Goal: Task Accomplishment & Management: Manage account settings

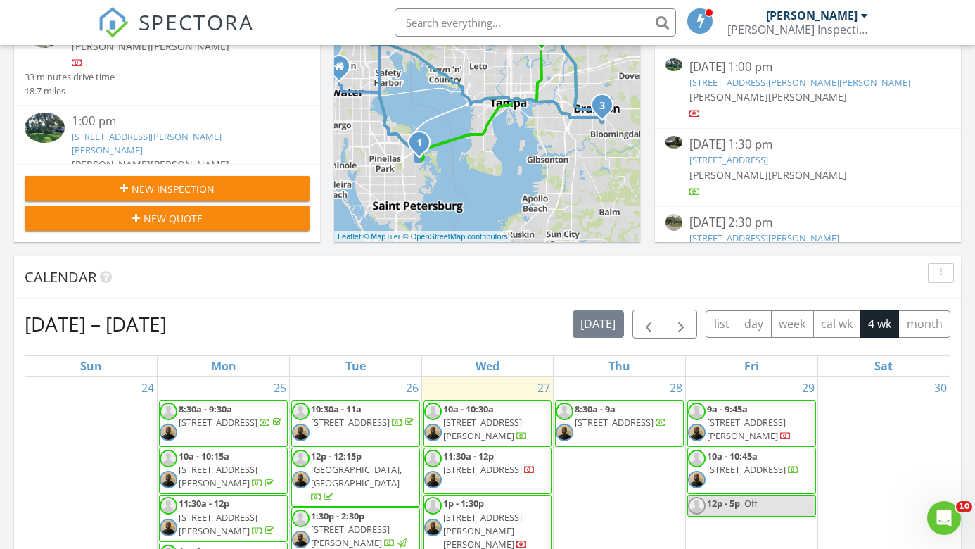
scroll to position [389, 0]
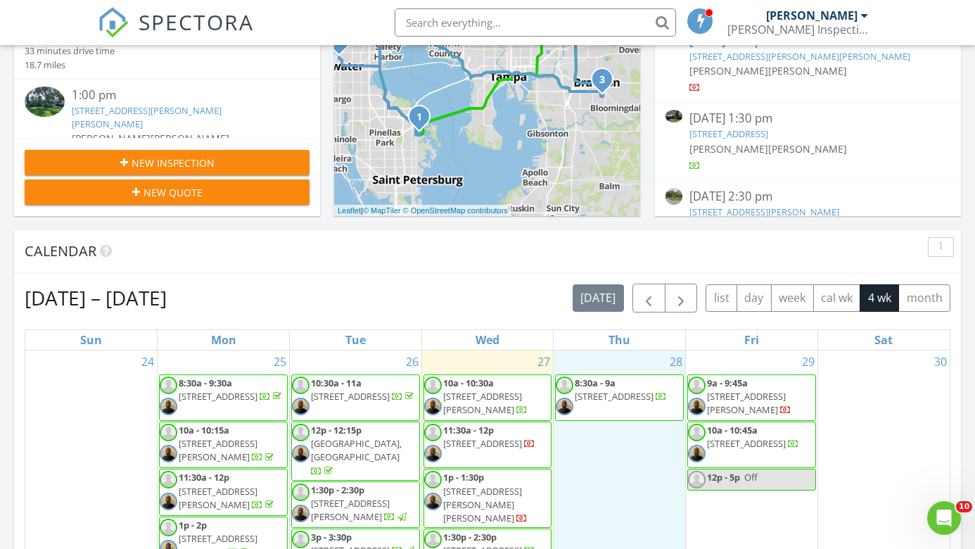
click at [606, 434] on div "28 8:30a - 9a 5533 9th St, Zephyrhills 33542" at bounding box center [620, 532] width 132 height 365
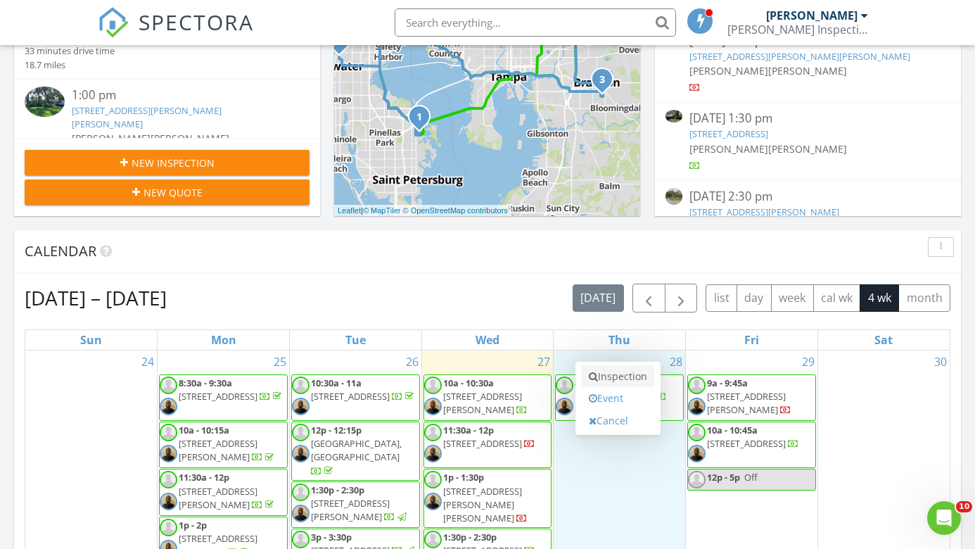
click at [611, 381] on link "Inspection" at bounding box center [618, 376] width 72 height 23
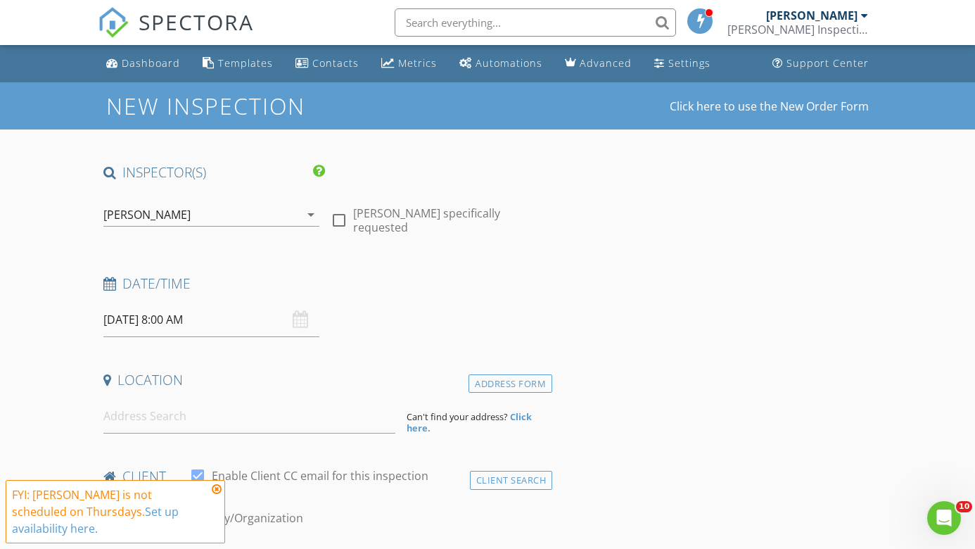
click at [165, 216] on div "[PERSON_NAME]" at bounding box center [146, 214] width 87 height 13
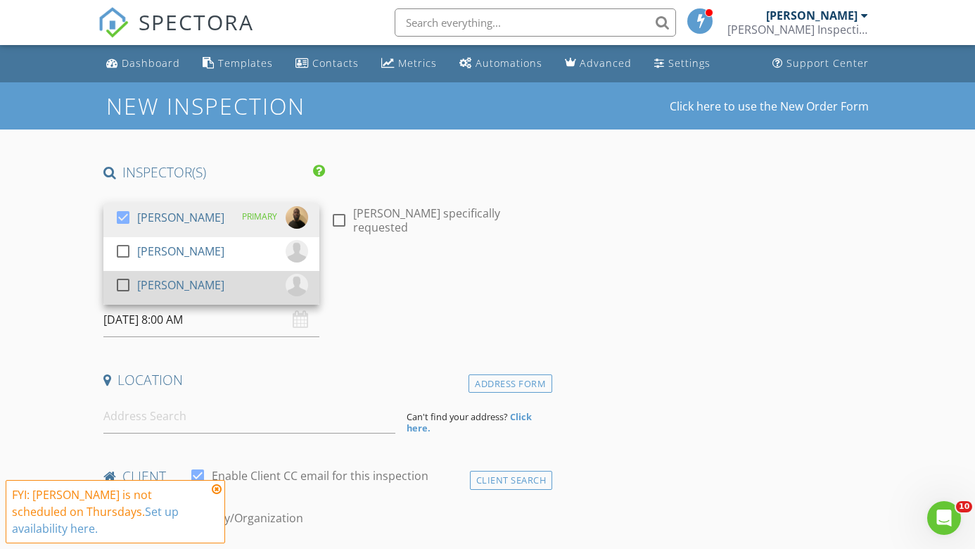
click at [143, 279] on div "[PERSON_NAME]" at bounding box center [180, 285] width 87 height 23
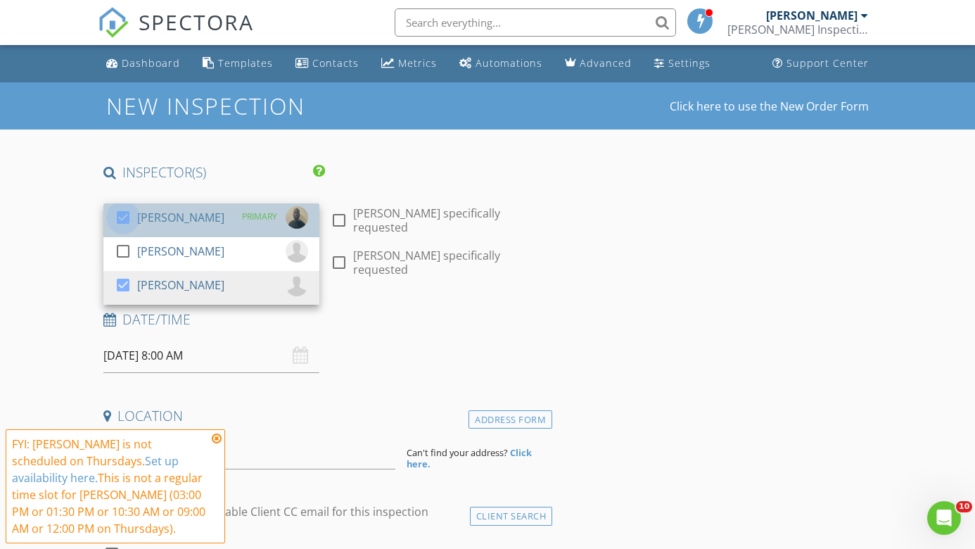
click at [122, 212] on div at bounding box center [123, 217] width 24 height 24
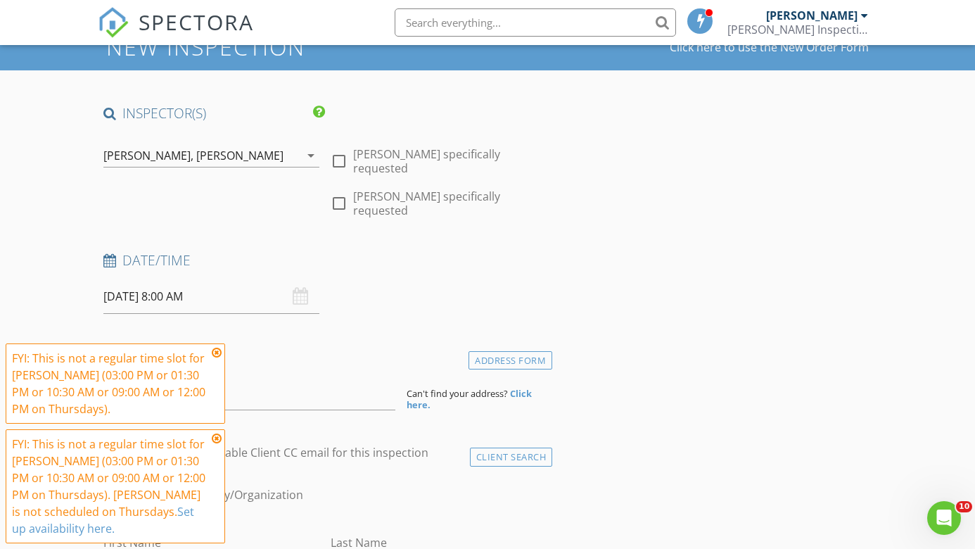
scroll to position [66, 0]
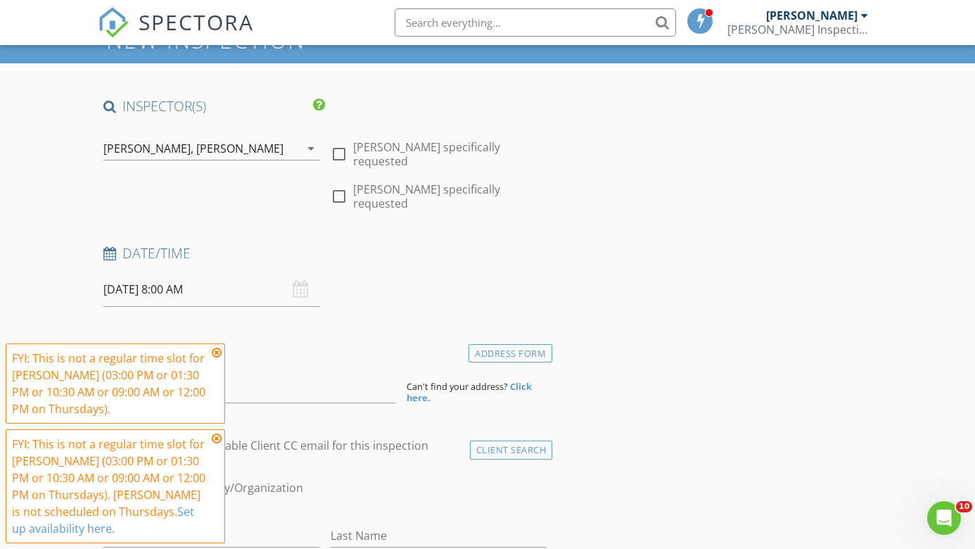
click at [168, 280] on input "08/28/2025 8:00 AM" at bounding box center [211, 289] width 216 height 34
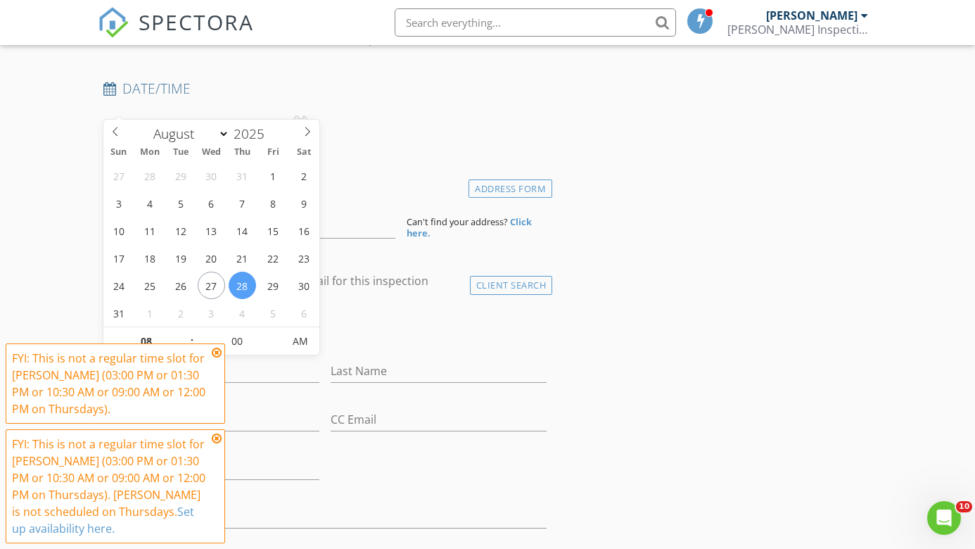
scroll to position [244, 0]
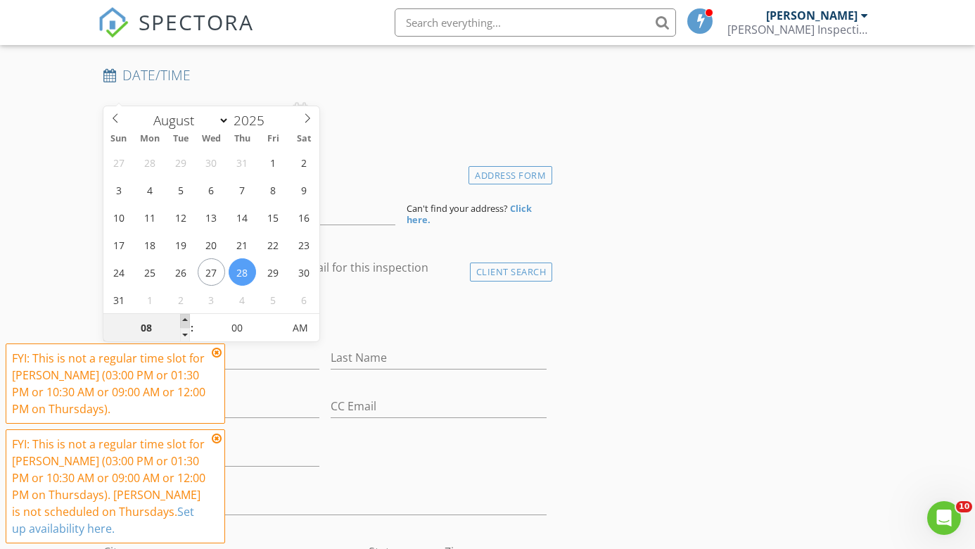
type input "09"
type input "08/28/2025 9:00 AM"
click at [189, 317] on span at bounding box center [185, 321] width 10 height 14
type input "10"
type input "[DATE] 10:00 AM"
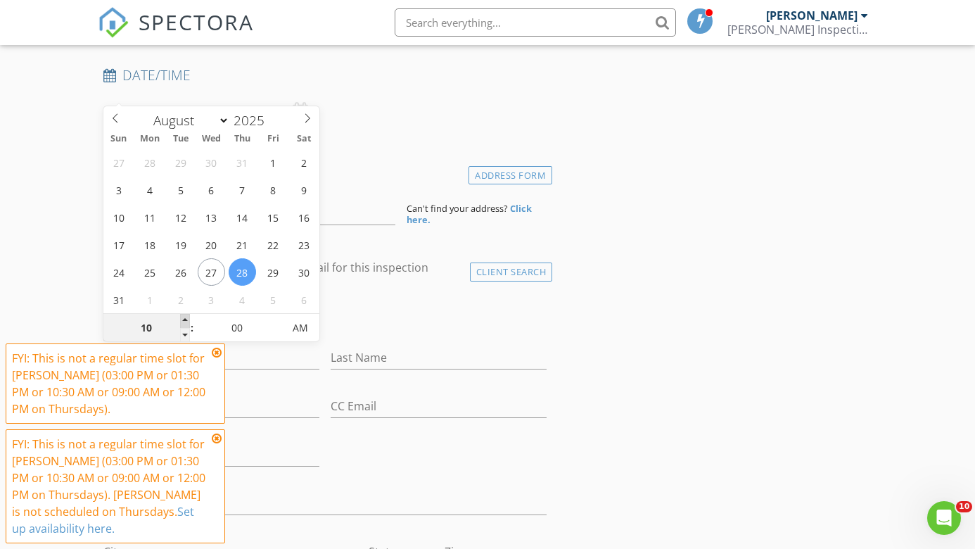
click at [189, 317] on span at bounding box center [185, 321] width 10 height 14
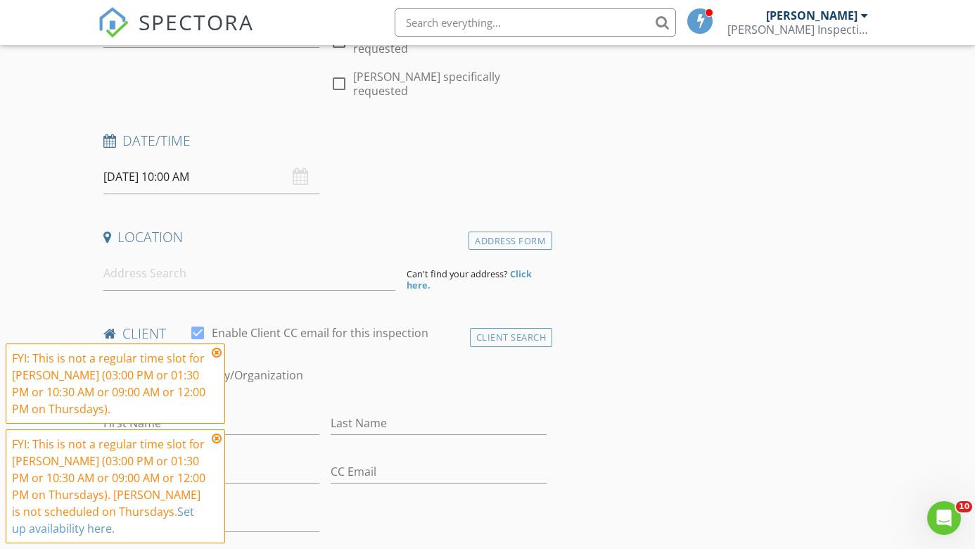
scroll to position [215, 0]
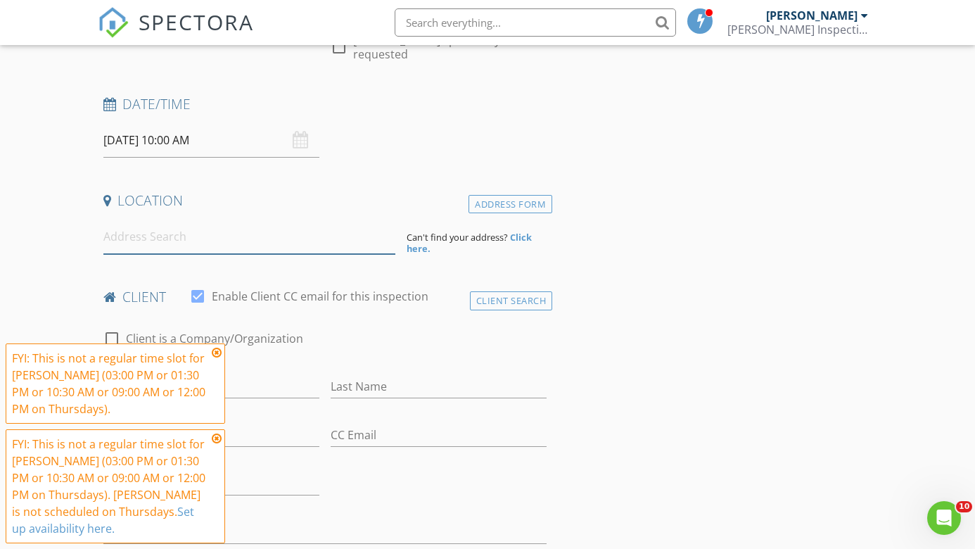
click at [160, 219] on input at bounding box center [249, 236] width 292 height 34
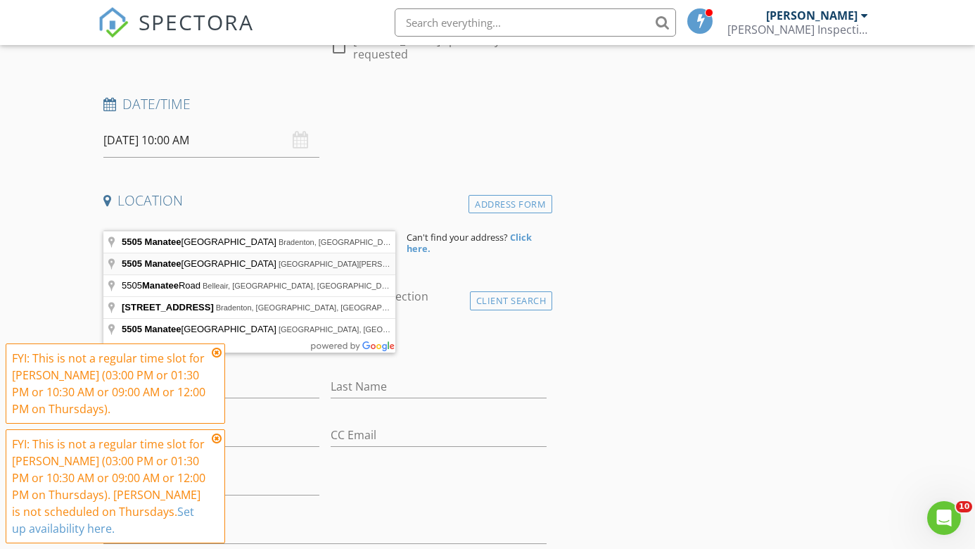
type input "5505 Manatee Point Drive, New Port Richey, FL, USA"
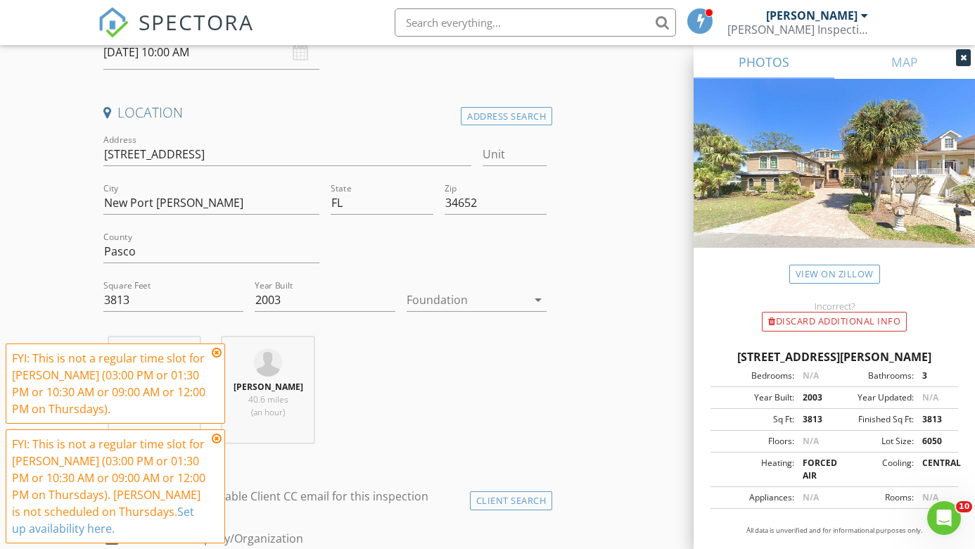
scroll to position [307, 0]
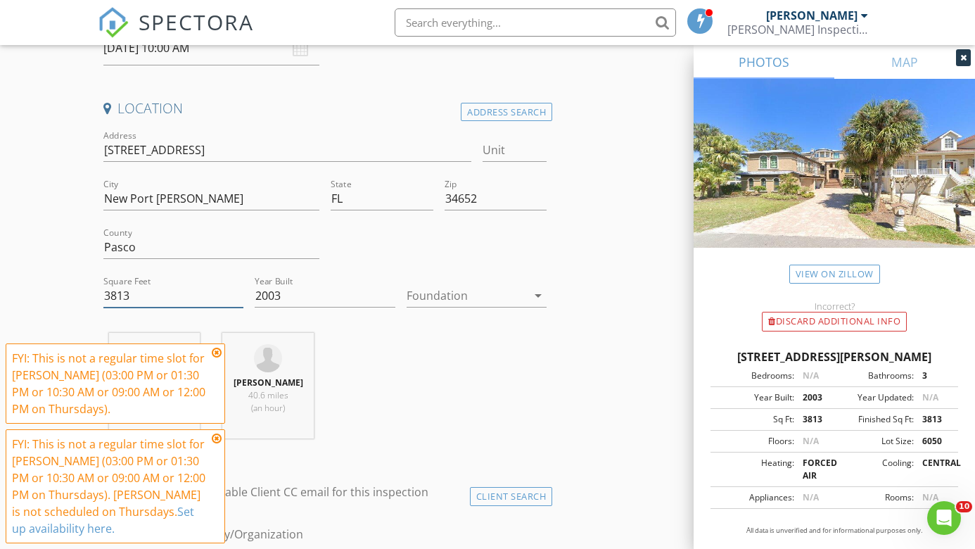
click at [155, 284] on input "3813" at bounding box center [173, 295] width 141 height 23
click at [115, 284] on input "3813" at bounding box center [173, 295] width 141 height 23
type input "4013"
click at [395, 333] on div "Chris Russell 40.6 miles (an hour) William Grant 40.6 miles (an hour)" at bounding box center [325, 391] width 455 height 117
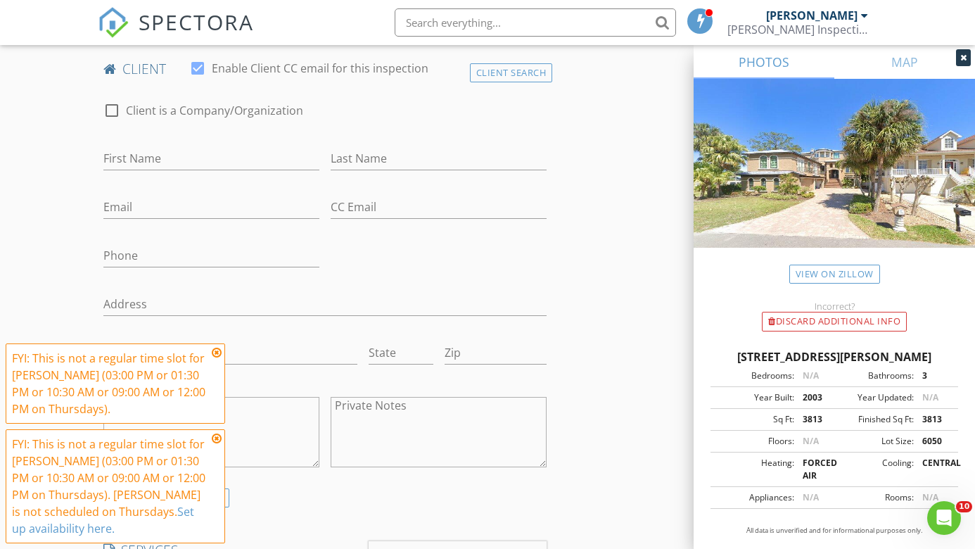
scroll to position [696, 0]
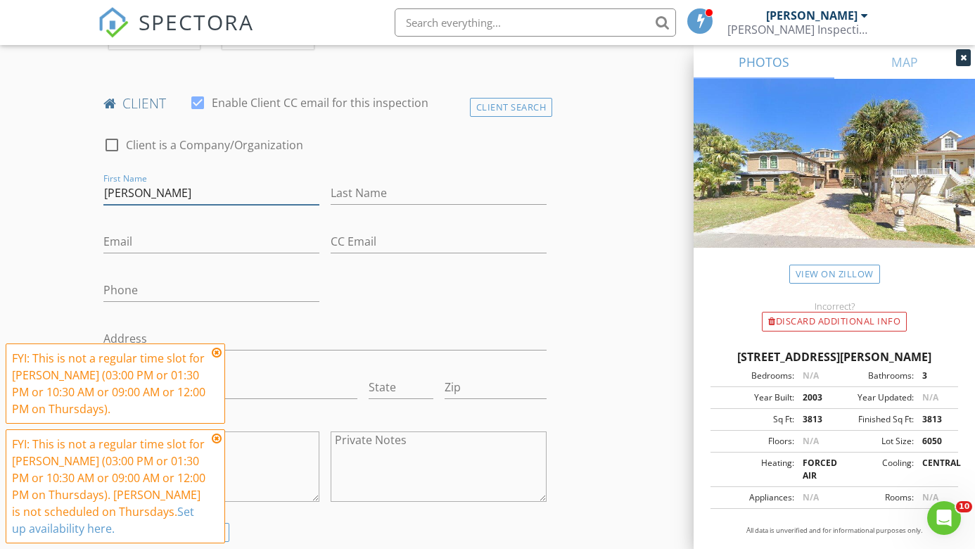
type input "[PERSON_NAME]"
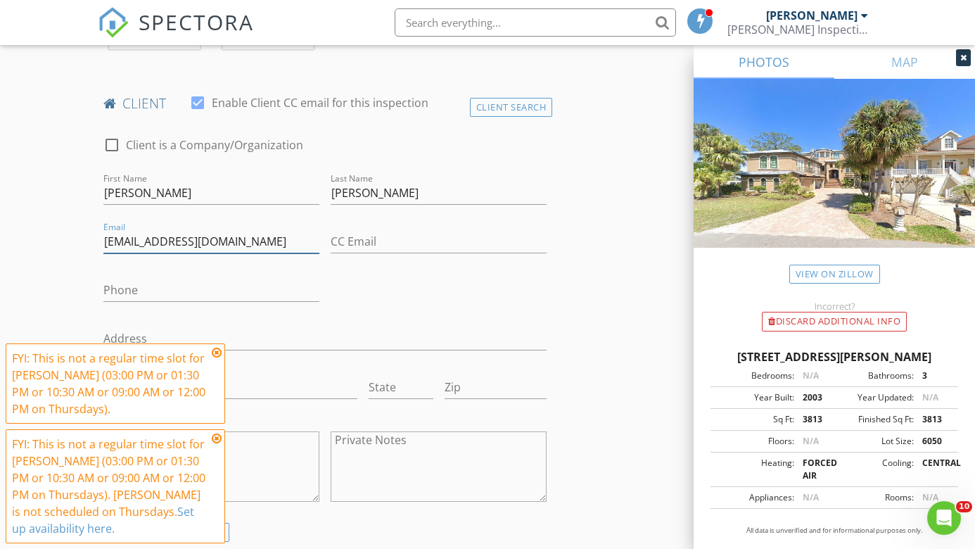
type input "baron136s@hotmail.com"
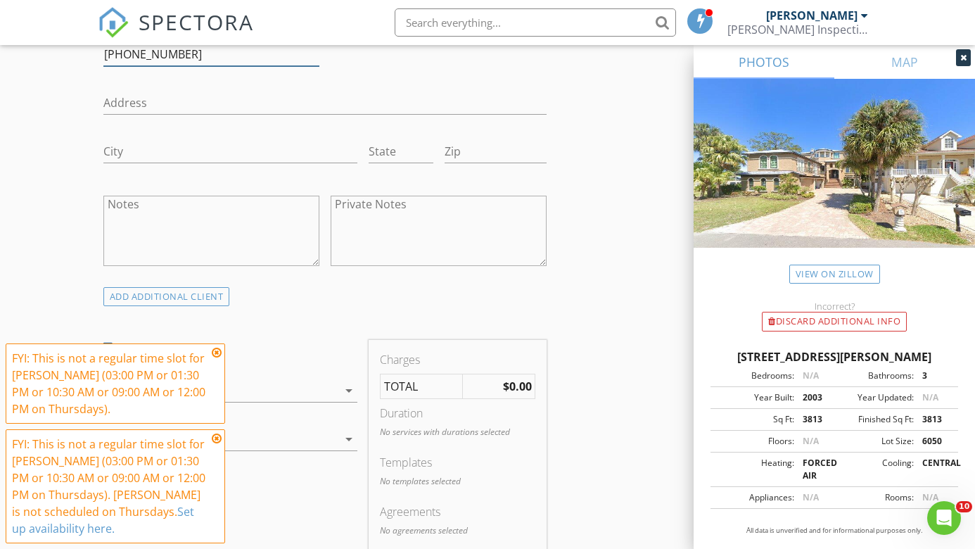
scroll to position [1119, 0]
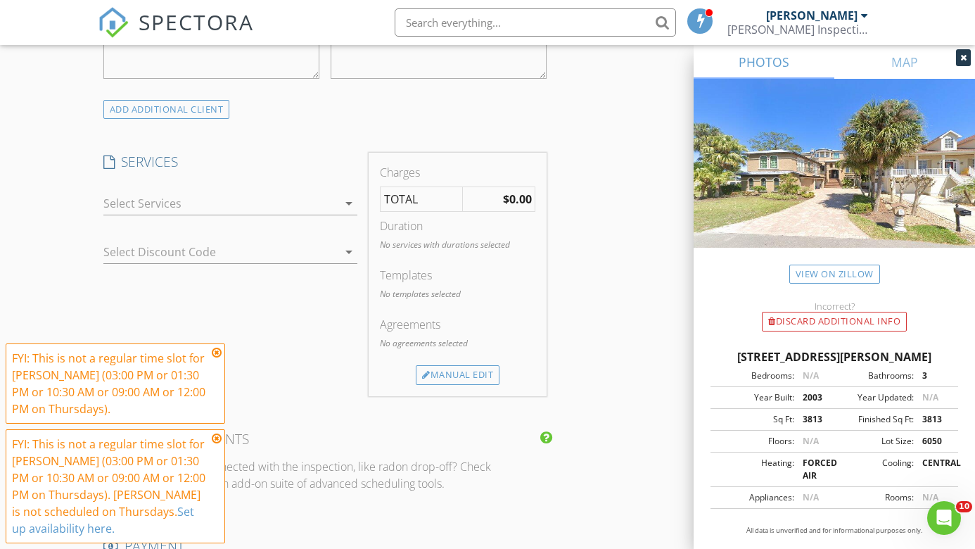
type input "352-267-1005"
click at [280, 192] on div at bounding box center [220, 203] width 234 height 23
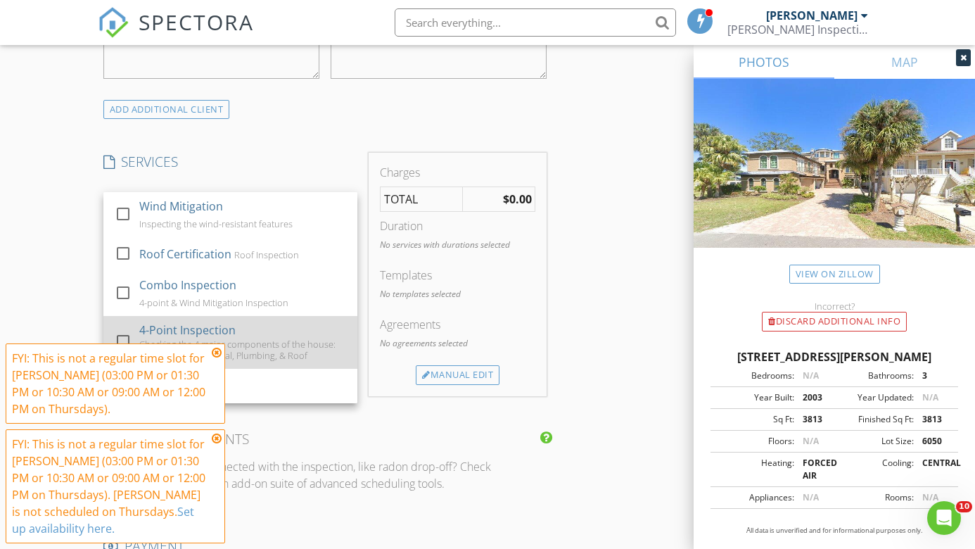
click at [232, 321] on div "4-Point Inspection" at bounding box center [187, 329] width 96 height 17
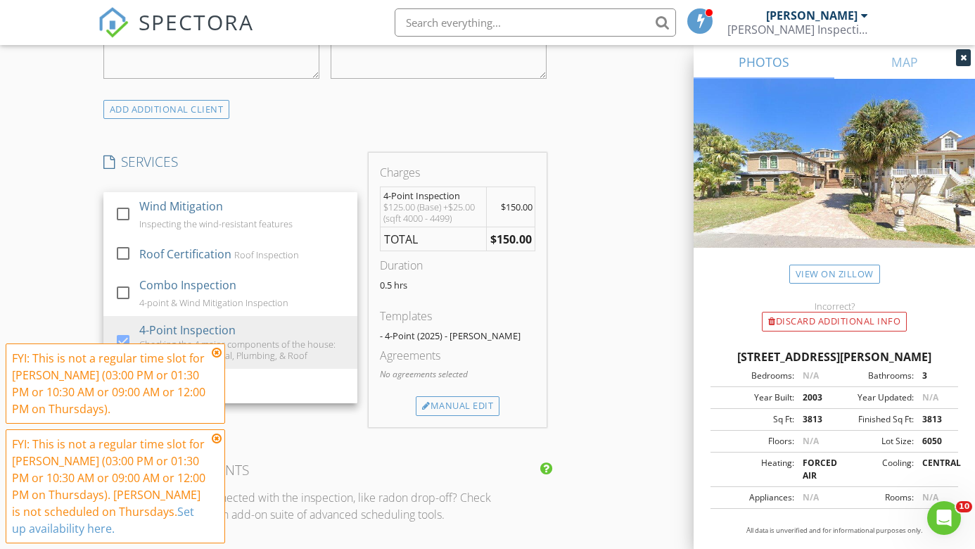
click at [75, 196] on div "New Inspection Click here to use the New Order Form INSPECTOR(S) check_box Chri…" at bounding box center [487, 225] width 975 height 2524
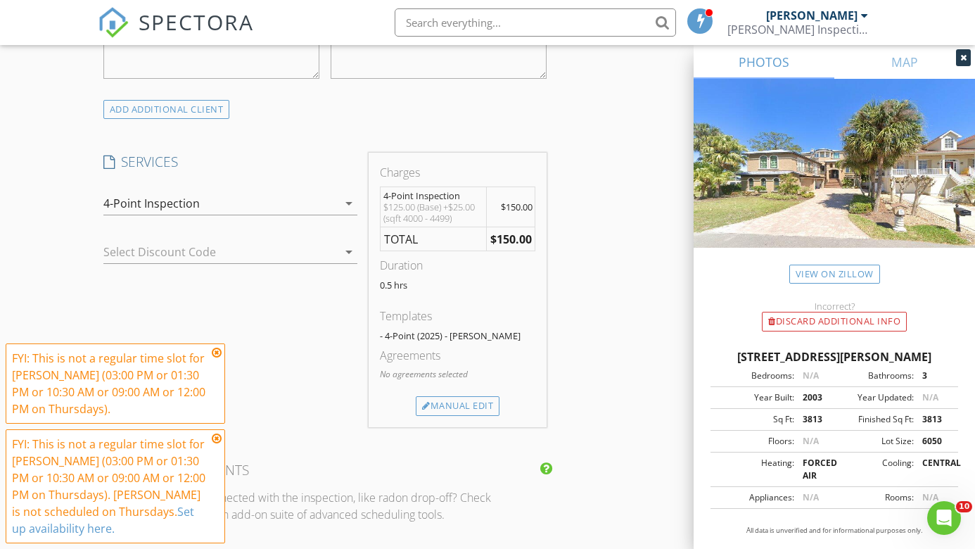
scroll to position [1222, 0]
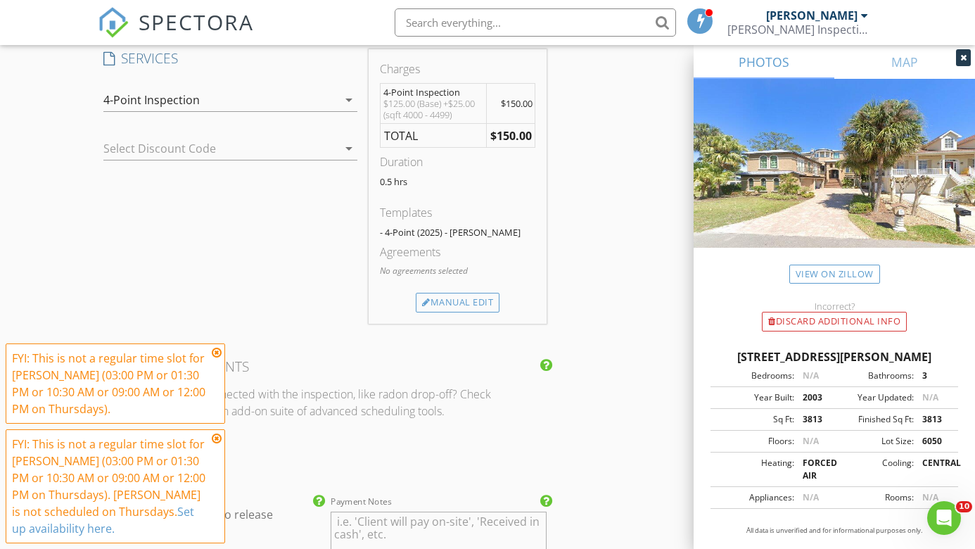
click at [234, 137] on div at bounding box center [210, 148] width 215 height 23
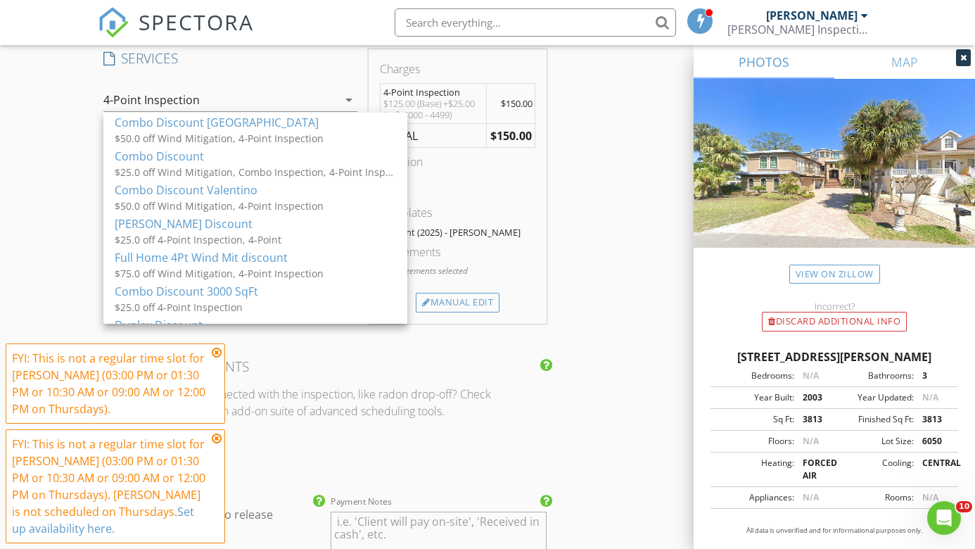
click at [70, 149] on div "New Inspection Click here to use the New Order Form INSPECTOR(S) check_box Chri…" at bounding box center [487, 122] width 975 height 2524
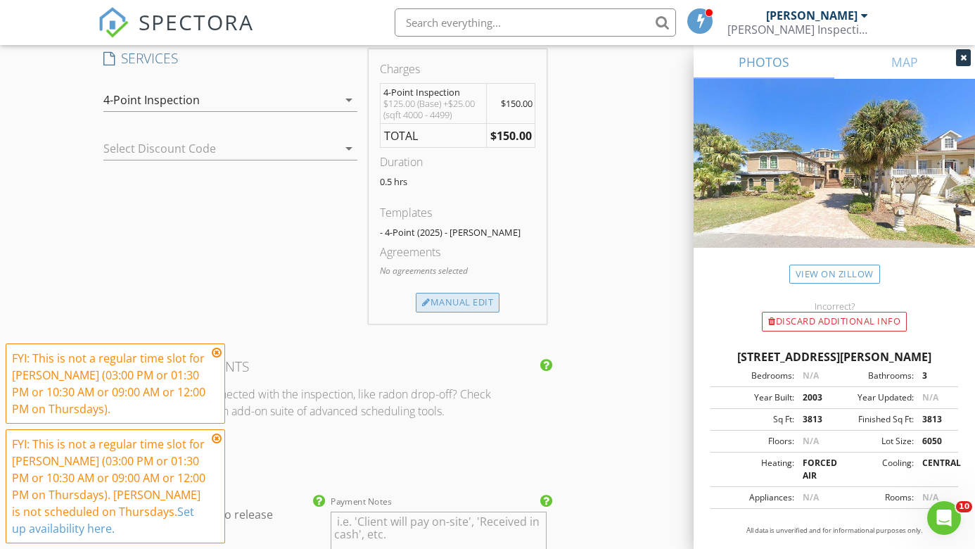
click at [456, 293] on div "Manual Edit" at bounding box center [458, 303] width 84 height 20
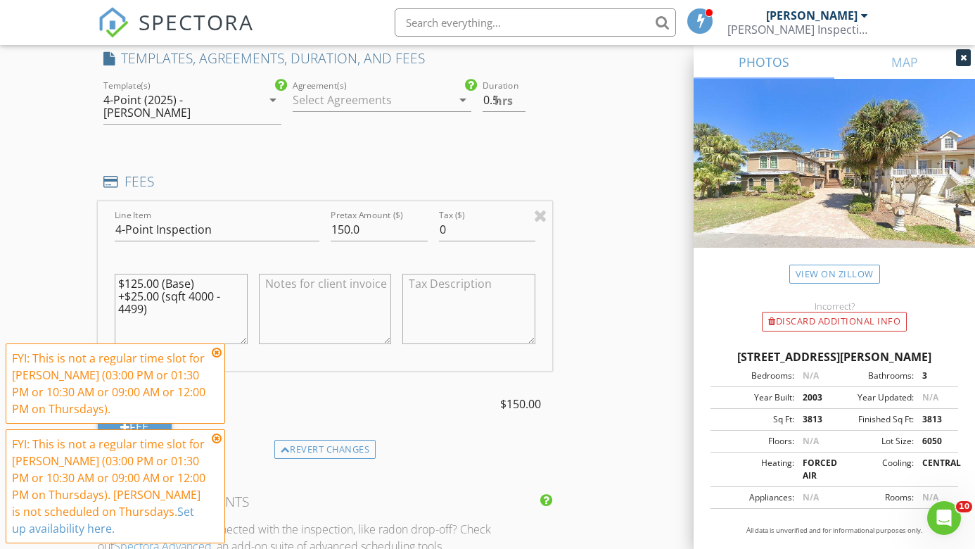
click at [134, 274] on textarea "$125.00 (Base) +$25.00 (sqft 4000 - 4499)" at bounding box center [181, 309] width 133 height 70
click at [131, 274] on textarea "$125.00 (Base) +$25.00 (sqft 4000 - 4499)" at bounding box center [181, 309] width 133 height 70
type textarea "$225.00 (Base) +$25.00 (sqft 4000 - 4499)"
click at [343, 218] on input "150.0" at bounding box center [379, 229] width 97 height 23
click at [349, 218] on input "150.0" at bounding box center [379, 229] width 97 height 23
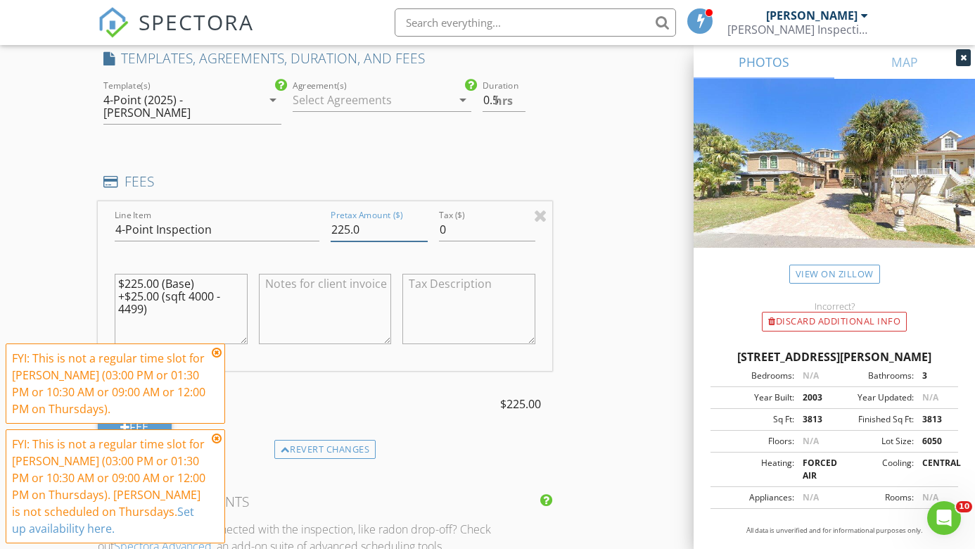
type input "225.0"
drag, startPoint x: 162, startPoint y: 259, endPoint x: 124, endPoint y: 259, distance: 38.0
click at [124, 274] on textarea "$225.00 (Base) +$25.00 (sqft 4000 - 4499)" at bounding box center [181, 309] width 133 height 70
click at [179, 274] on textarea "$225.00 (Base) +(sqft 4000 - 4499)" at bounding box center [181, 309] width 133 height 70
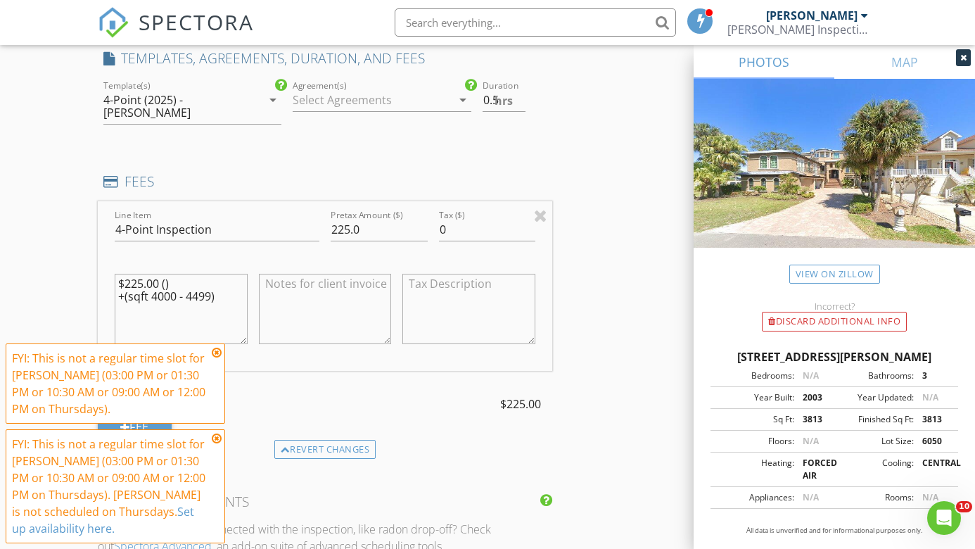
click at [189, 274] on textarea "$225.00 () +(sqft 4000 - 4499)" at bounding box center [181, 309] width 133 height 70
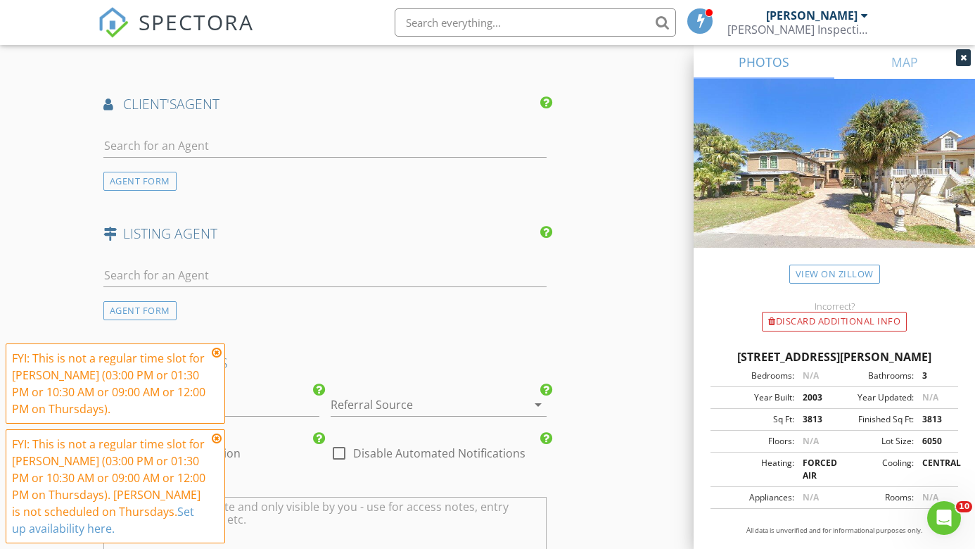
scroll to position [1981, 0]
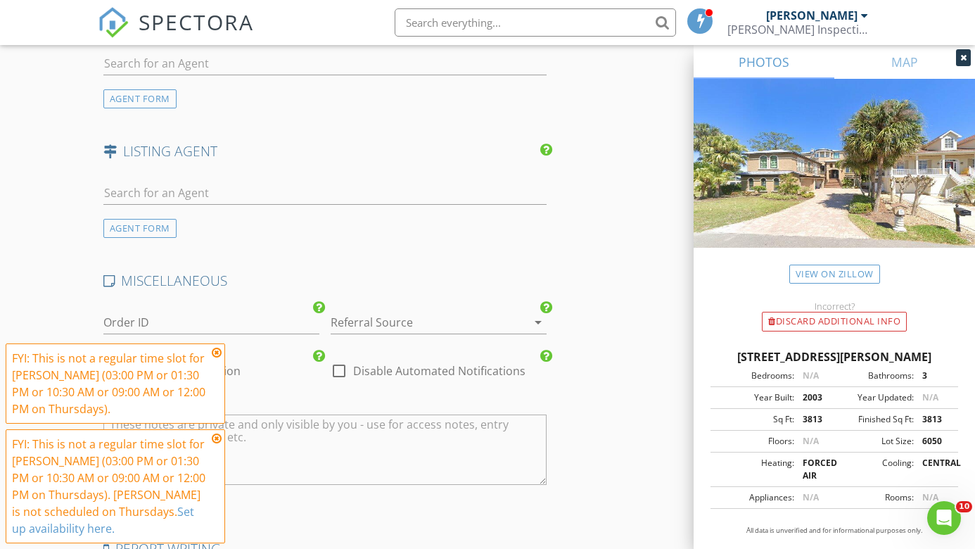
type textarea "$225.00 +(sqft 4000 - 4499)"
click at [162, 181] on input "text" at bounding box center [325, 192] width 444 height 23
type input "veron"
click at [173, 210] on div "Veronica Andrews" at bounding box center [195, 218] width 104 height 17
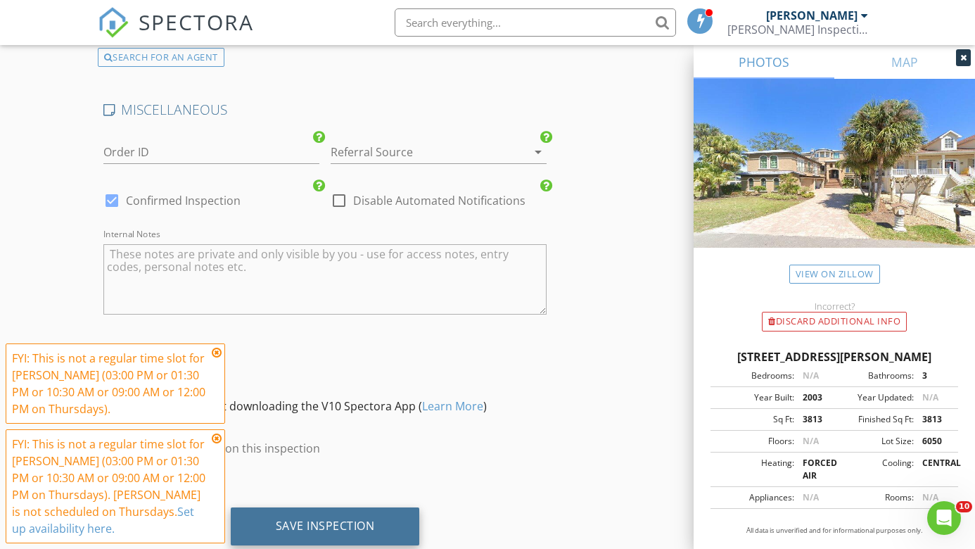
scroll to position [2569, 0]
click at [313, 519] on div "Save Inspection" at bounding box center [325, 526] width 99 height 14
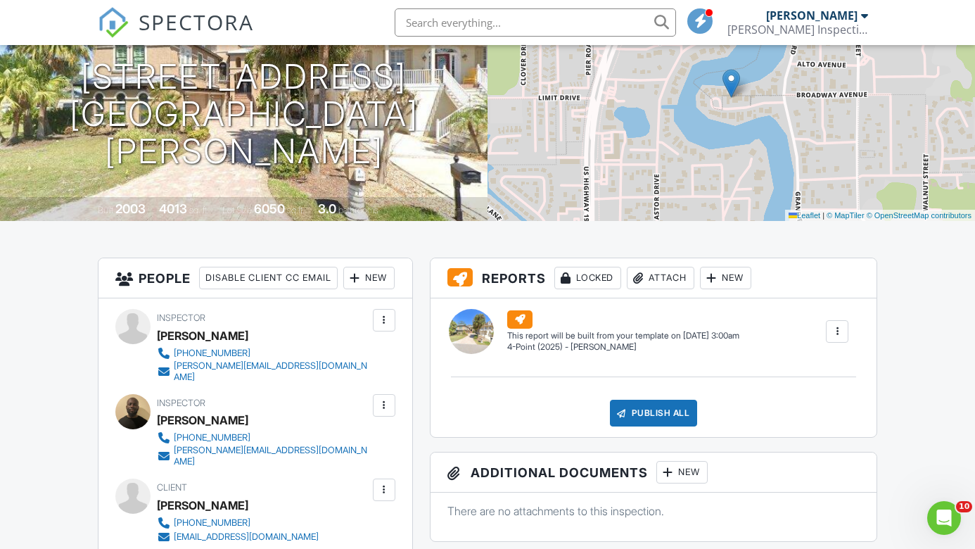
scroll to position [199, 0]
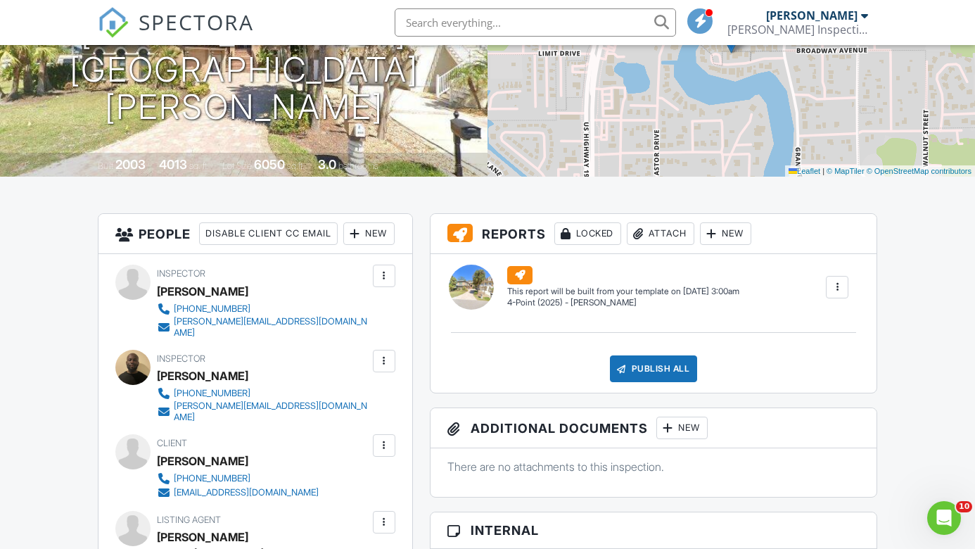
click at [839, 281] on div at bounding box center [837, 287] width 14 height 14
click at [351, 216] on h3 "People Disable Client CC Email New Inspector Client Client's Agent Add Another …" at bounding box center [255, 234] width 314 height 40
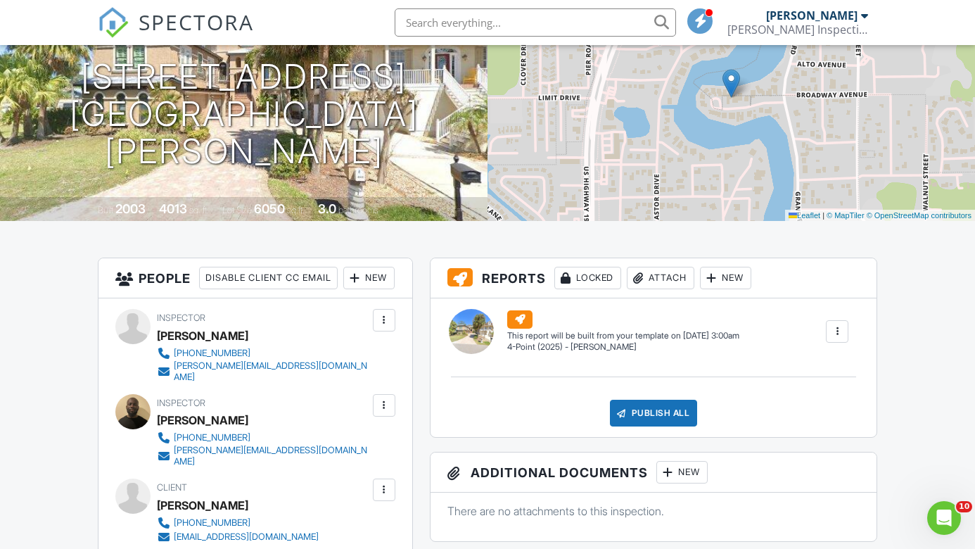
scroll to position [113, 0]
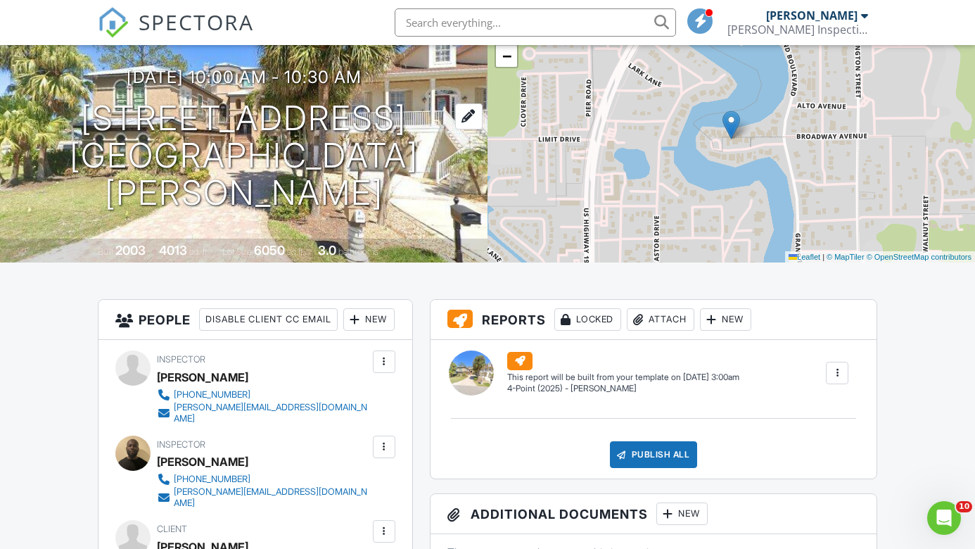
click at [277, 115] on h1 "5505 Manatee Point Dr New Port Richey, FL 34652" at bounding box center [244, 155] width 442 height 111
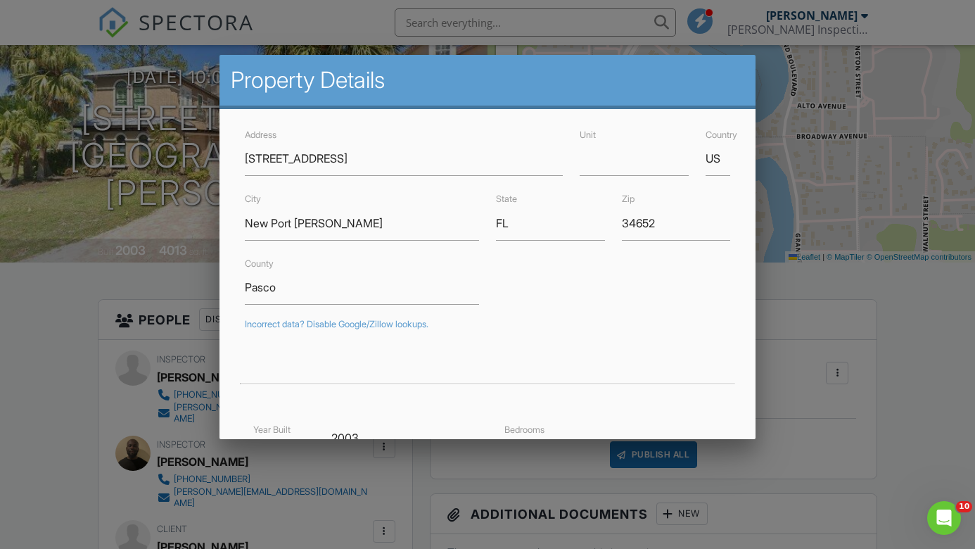
click at [825, 280] on div at bounding box center [487, 273] width 975 height 686
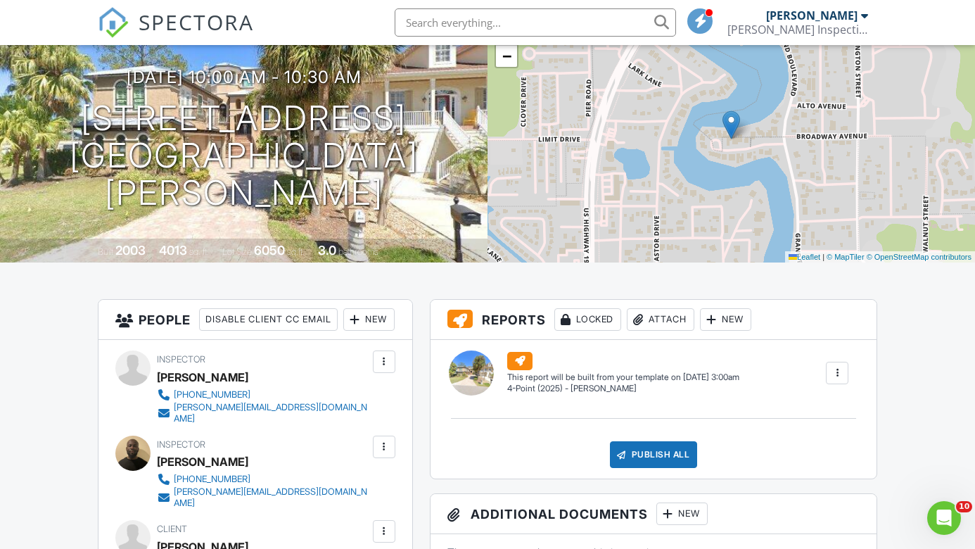
click at [829, 364] on div at bounding box center [837, 373] width 23 height 23
click at [819, 402] on li "Build Now" at bounding box center [808, 412] width 79 height 35
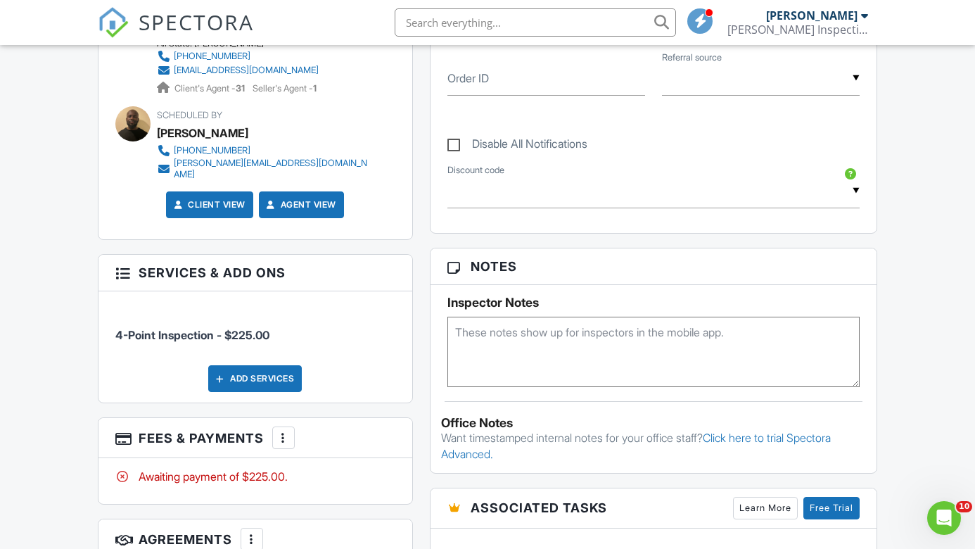
scroll to position [808, 0]
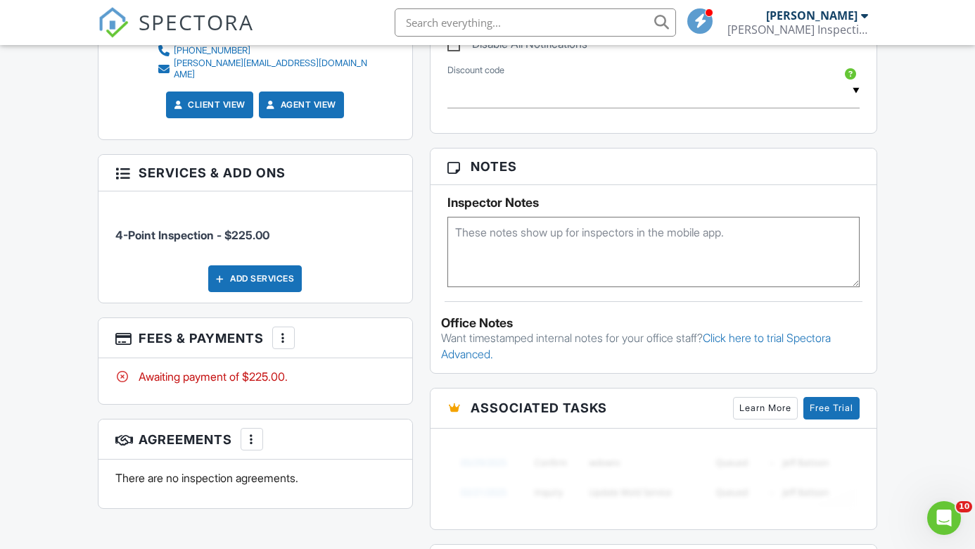
click at [537, 246] on textarea at bounding box center [653, 252] width 413 height 70
type textarea "Roof permit?"
click at [430, 243] on div "Inspector Notes Roof permit?" at bounding box center [653, 236] width 447 height 102
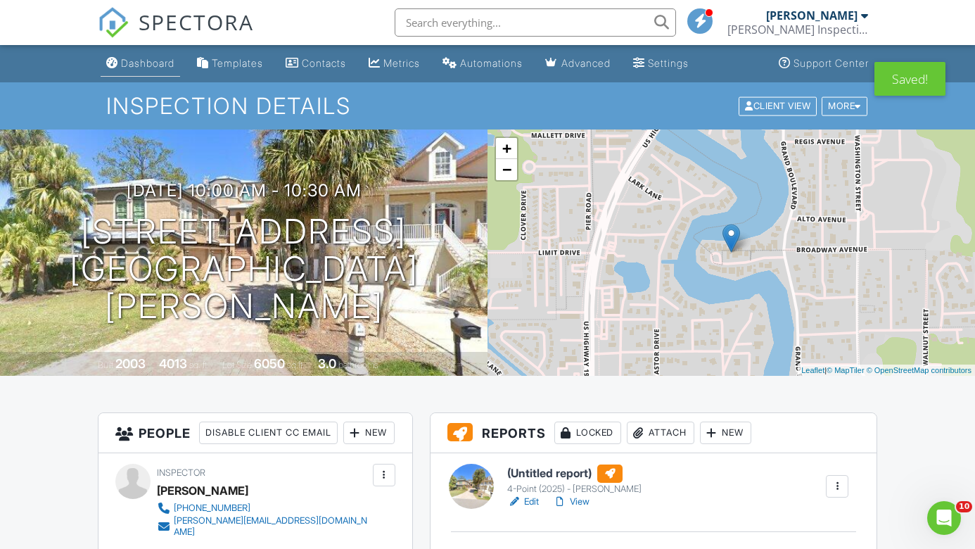
scroll to position [0, 0]
click at [153, 30] on span "SPECTORA" at bounding box center [196, 22] width 115 height 30
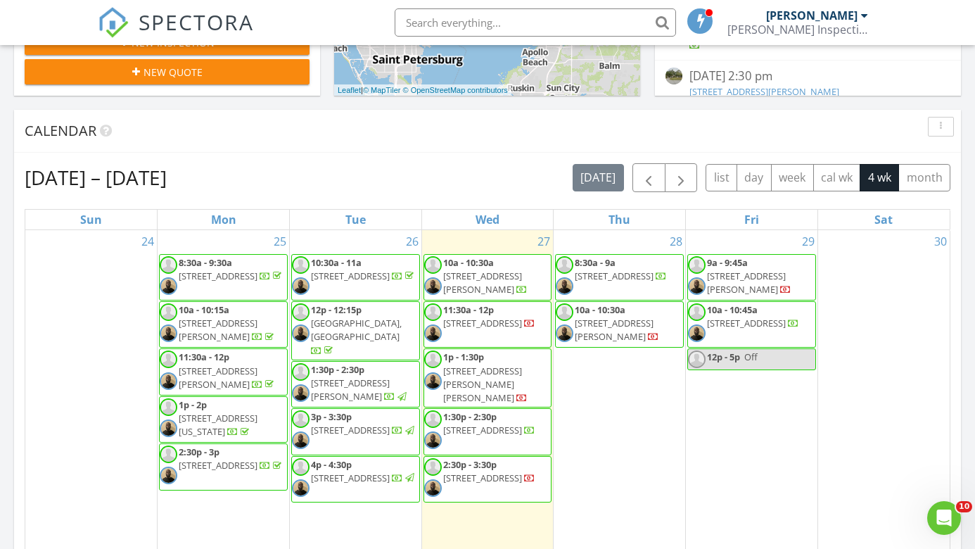
scroll to position [570, 0]
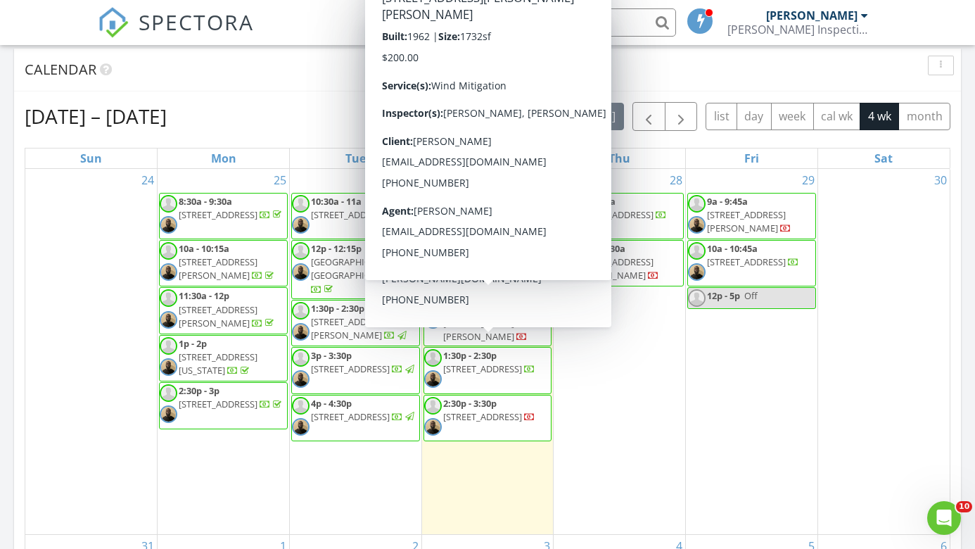
click at [321, 121] on div "[DATE] – [DATE] [DATE] list day week cal wk 4 wk month" at bounding box center [488, 116] width 926 height 29
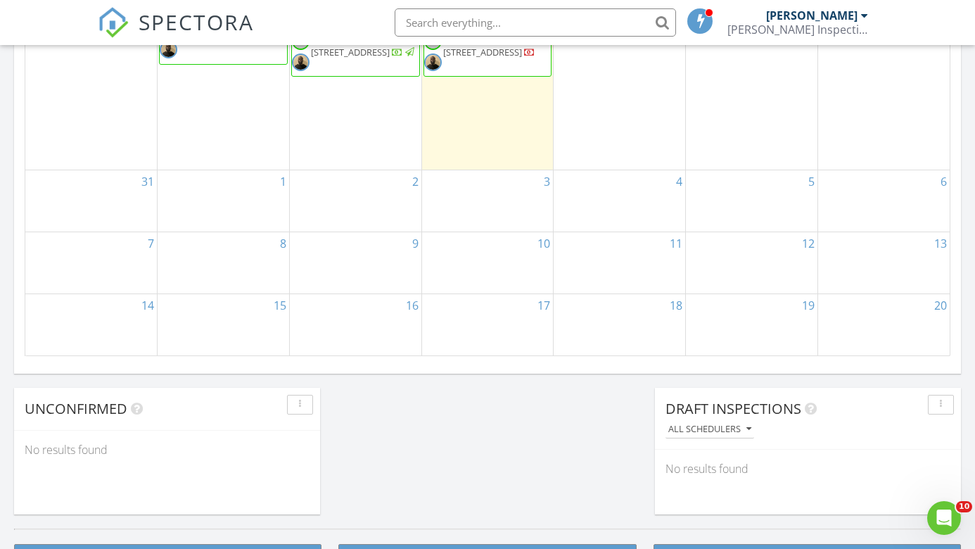
scroll to position [677, 0]
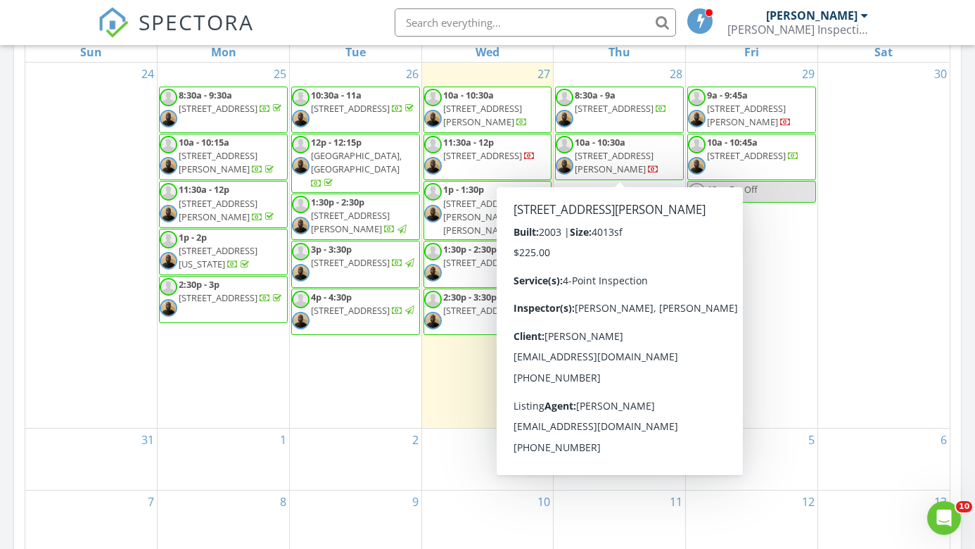
click at [600, 146] on span "10a - 10:30a" at bounding box center [600, 142] width 51 height 13
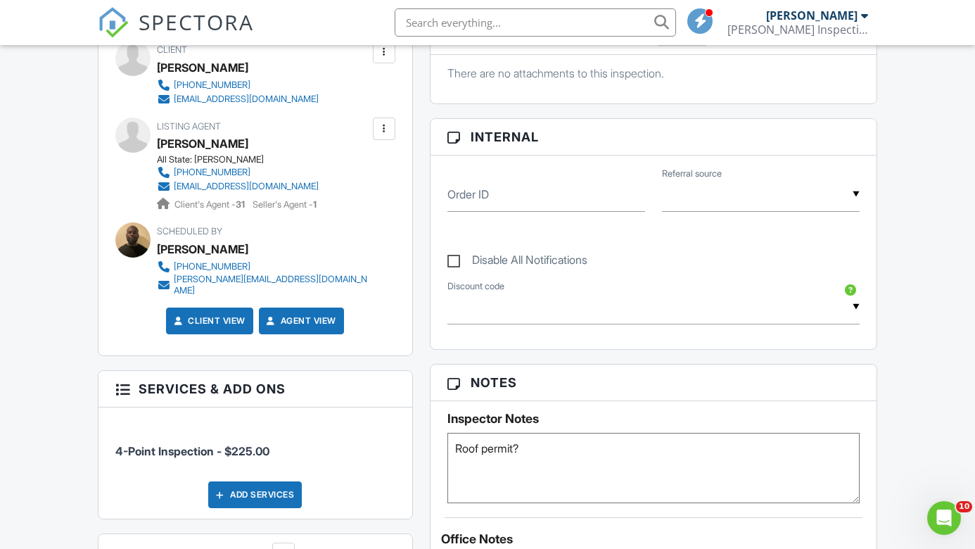
click at [552, 466] on textarea "Roof permit?" at bounding box center [653, 468] width 413 height 70
click at [552, 464] on textarea "Roof permit?" at bounding box center [653, 468] width 413 height 70
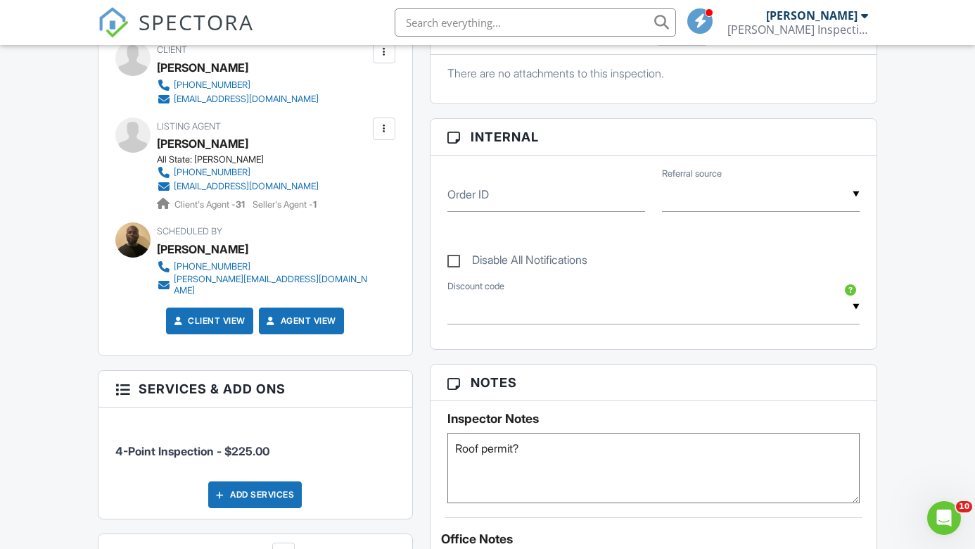
click at [552, 464] on textarea "Roof permit?" at bounding box center [653, 468] width 413 height 70
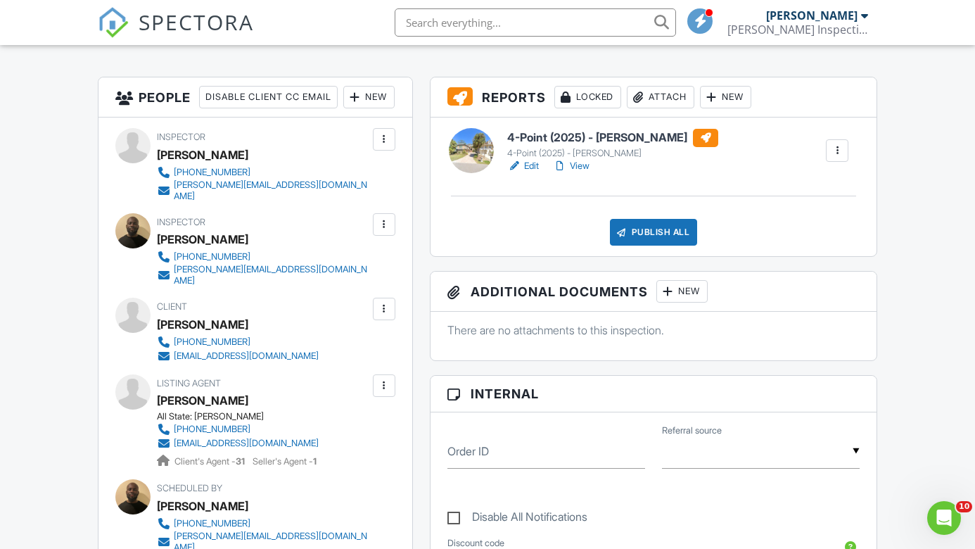
scroll to position [312, 0]
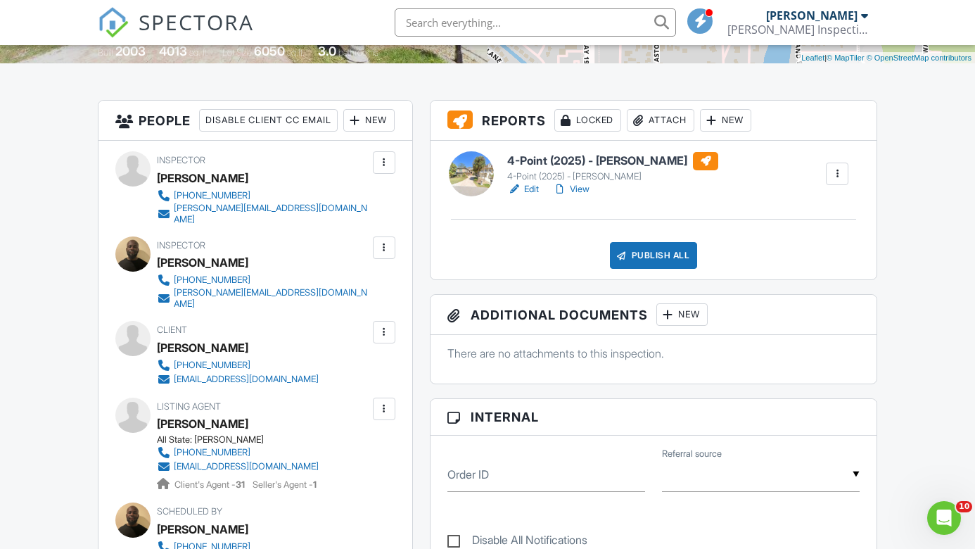
click at [528, 185] on link "Edit" at bounding box center [523, 189] width 32 height 14
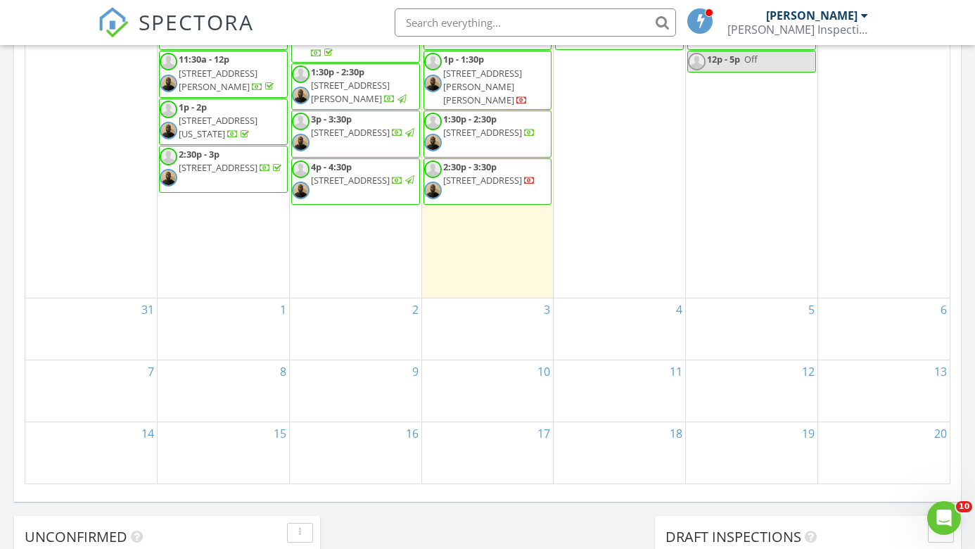
scroll to position [533, 0]
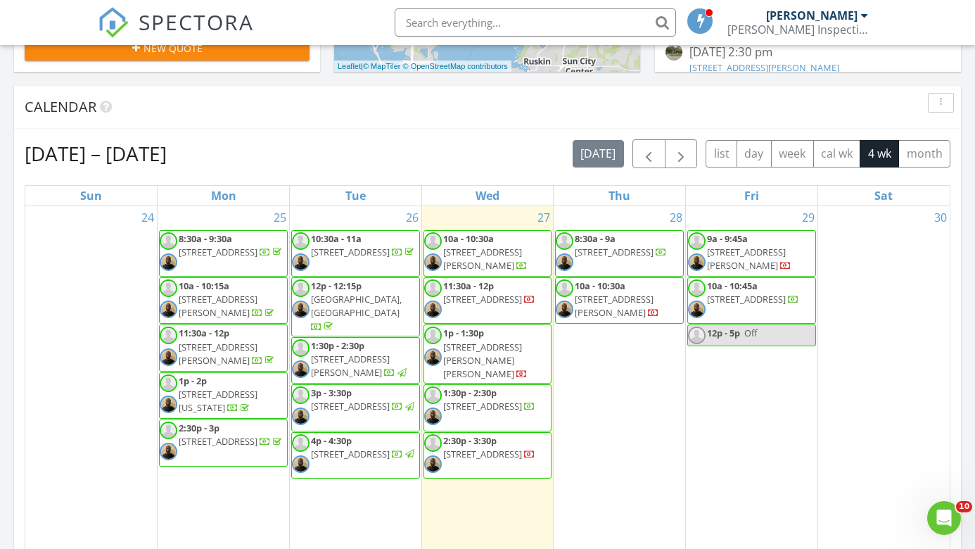
click at [486, 400] on span "[STREET_ADDRESS]" at bounding box center [482, 406] width 79 height 13
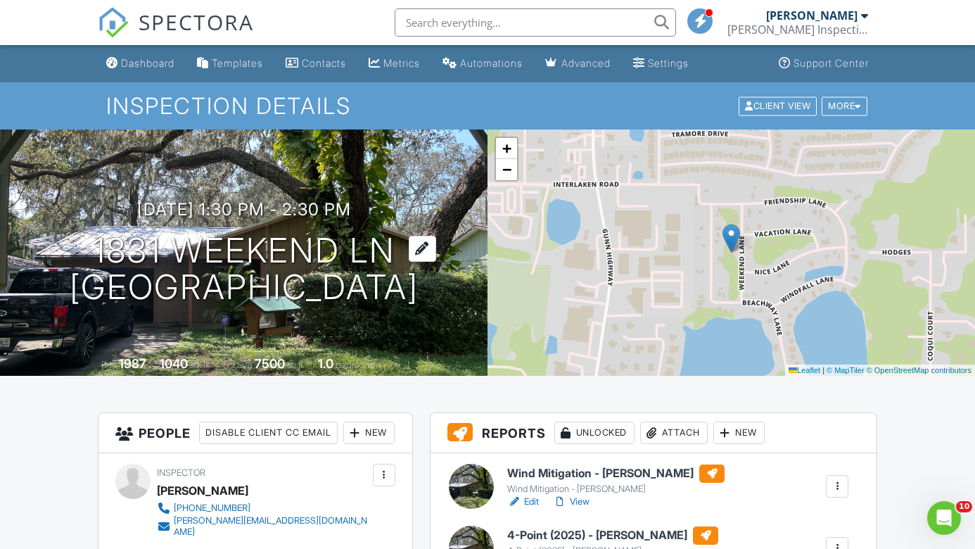
click at [234, 253] on h1 "1831 Weekend Ln Odessa, FL 33556" at bounding box center [244, 269] width 349 height 75
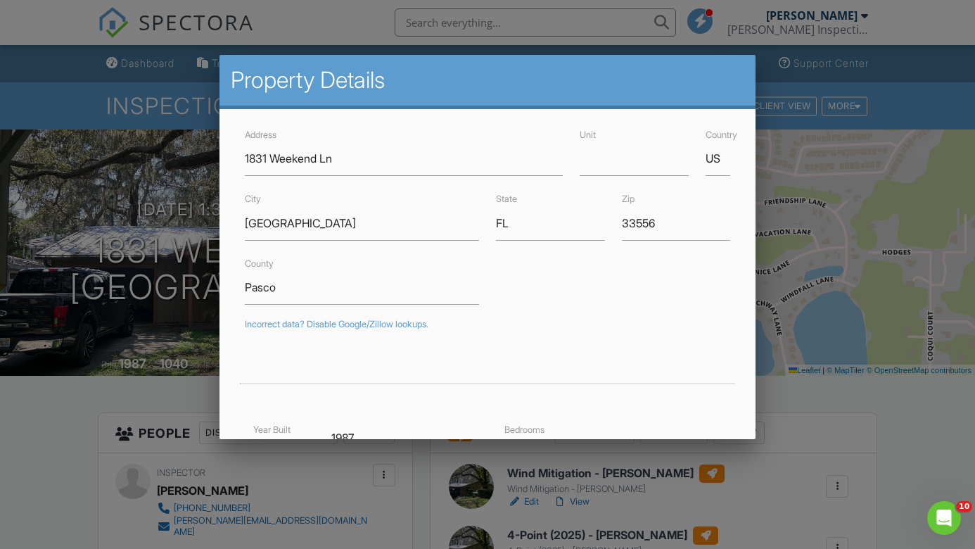
click at [831, 384] on div at bounding box center [487, 273] width 975 height 686
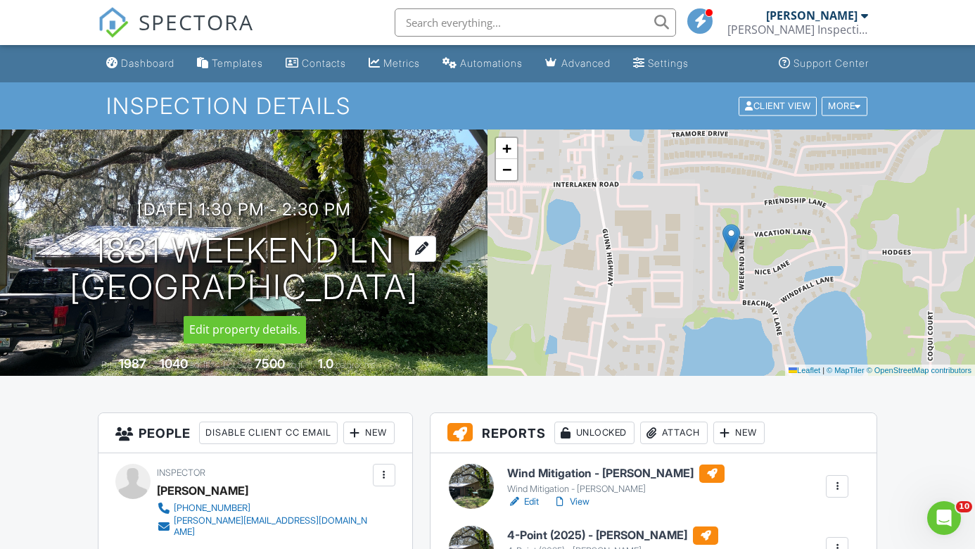
click at [217, 246] on h1 "1831 Weekend Ln Odessa, FL 33556" at bounding box center [244, 269] width 349 height 75
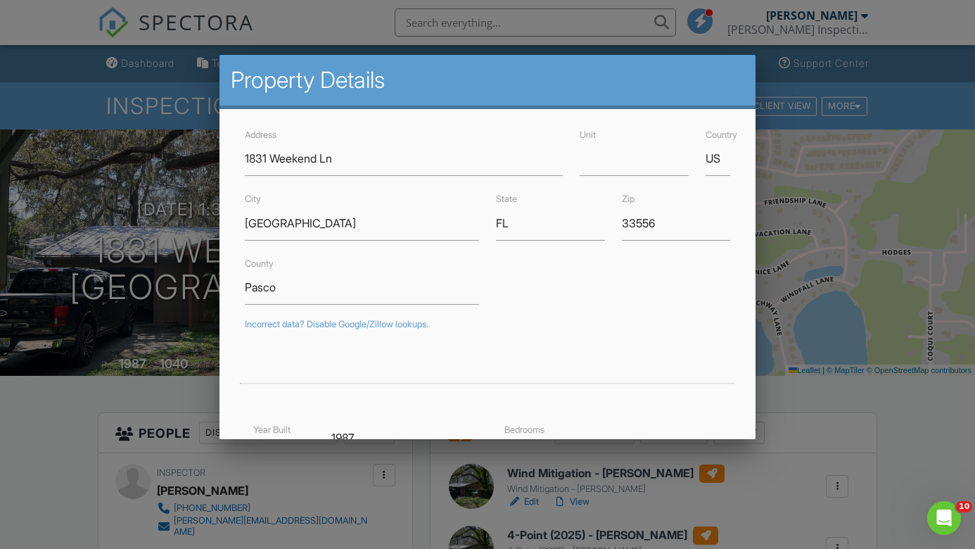
click at [79, 448] on div at bounding box center [487, 273] width 975 height 686
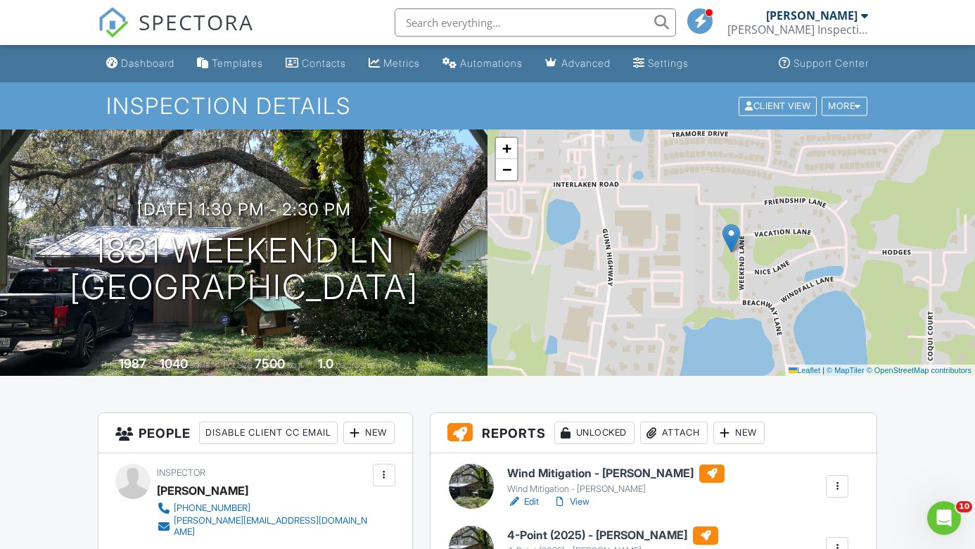
scroll to position [159, 0]
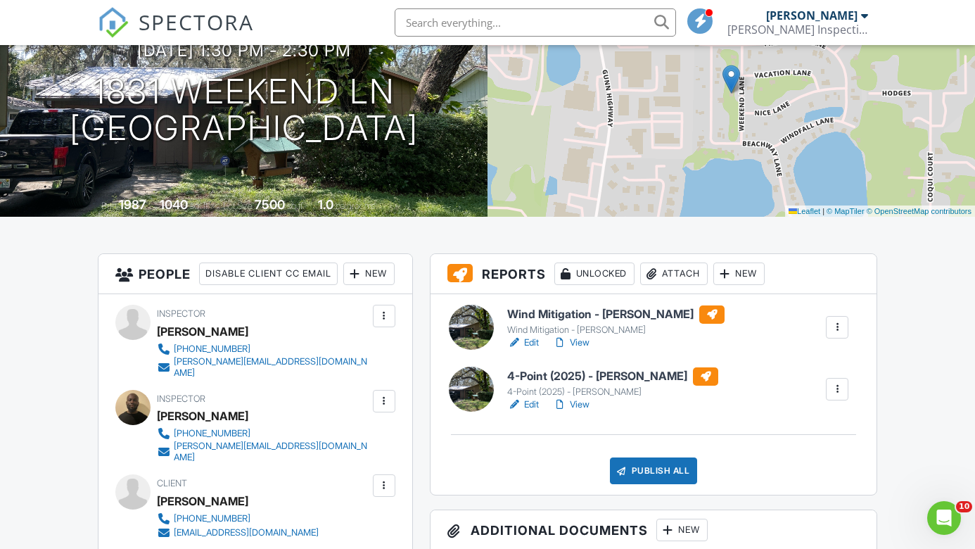
click at [535, 345] on link "Edit" at bounding box center [523, 343] width 32 height 14
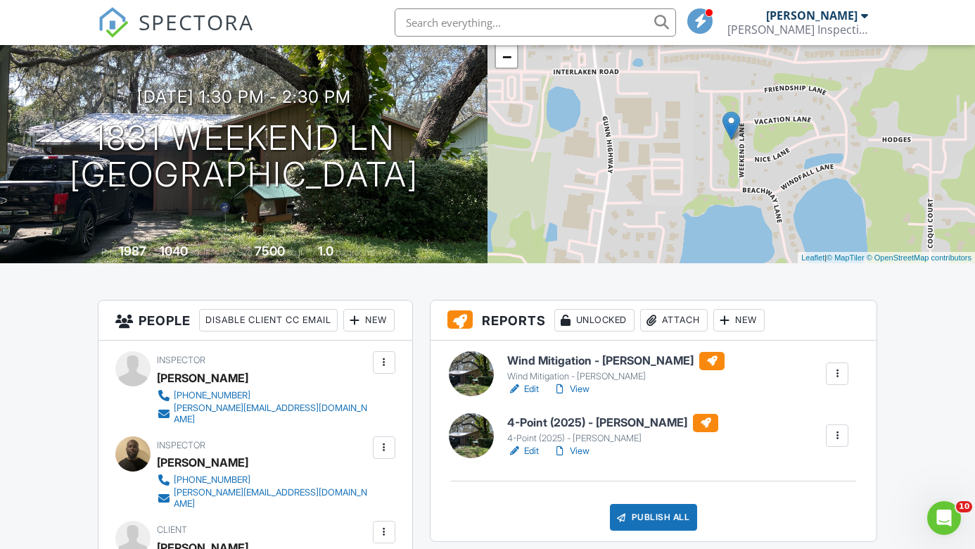
scroll to position [257, 0]
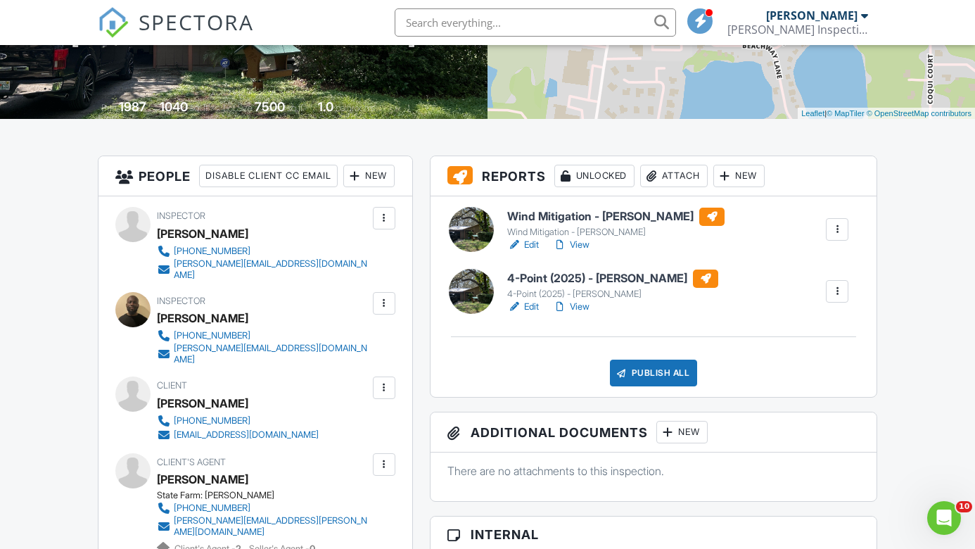
click at [538, 304] on link "Edit" at bounding box center [523, 307] width 32 height 14
